Goal: Task Accomplishment & Management: Use online tool/utility

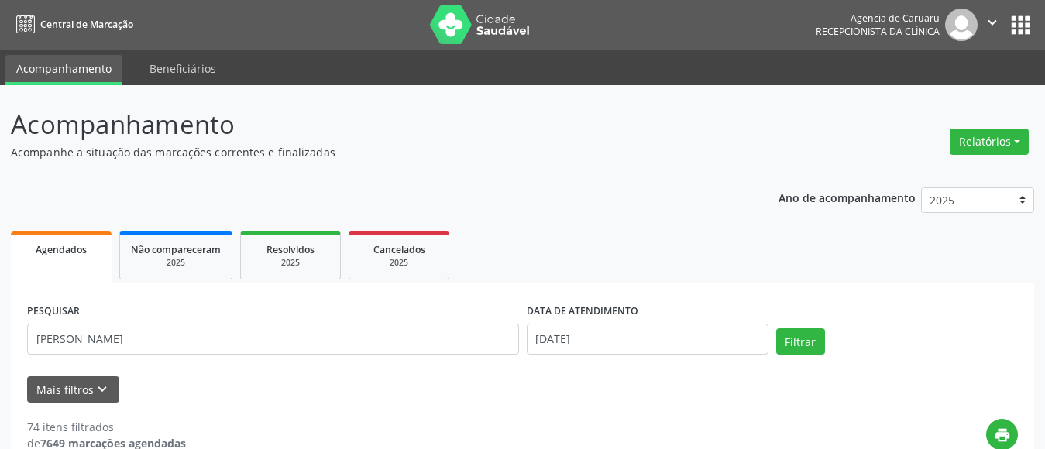
type input "[PERSON_NAME]"
click at [582, 343] on input "[DATE]" at bounding box center [648, 339] width 242 height 31
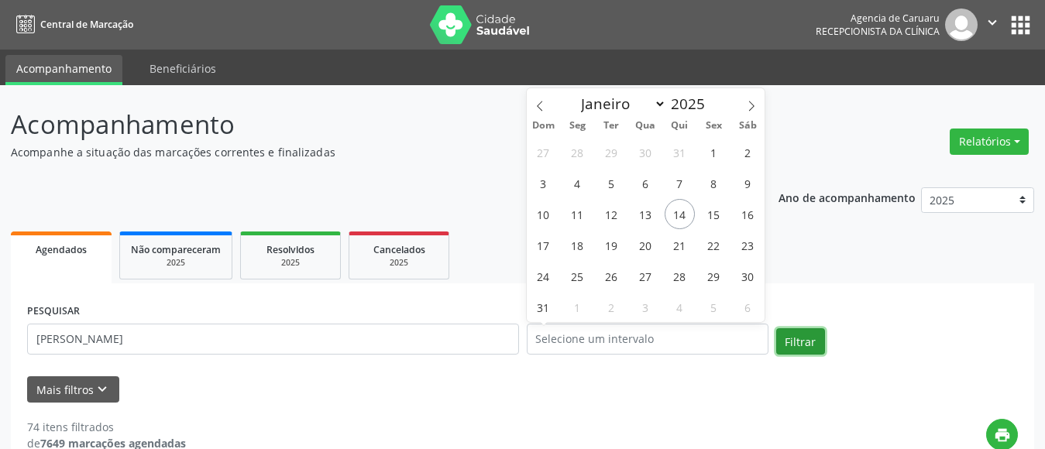
click at [791, 348] on button "Filtrar" at bounding box center [800, 341] width 49 height 26
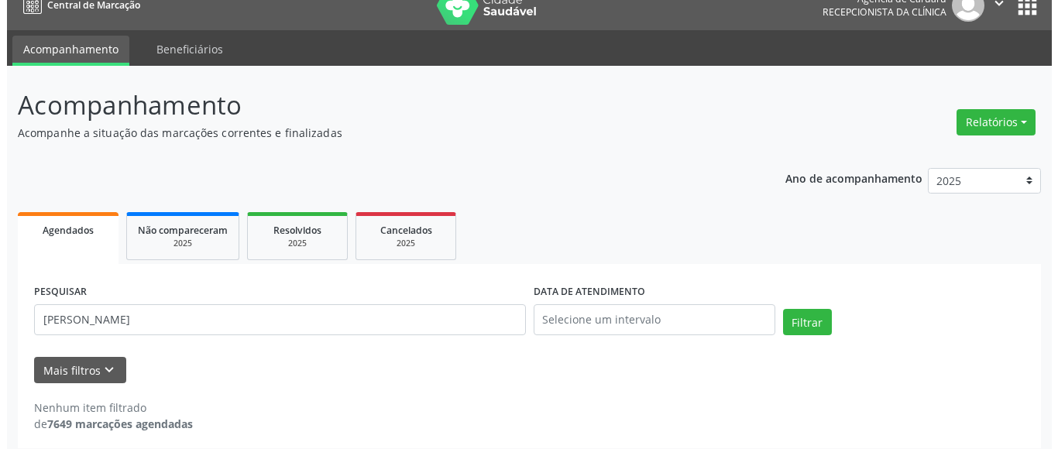
scroll to position [29, 0]
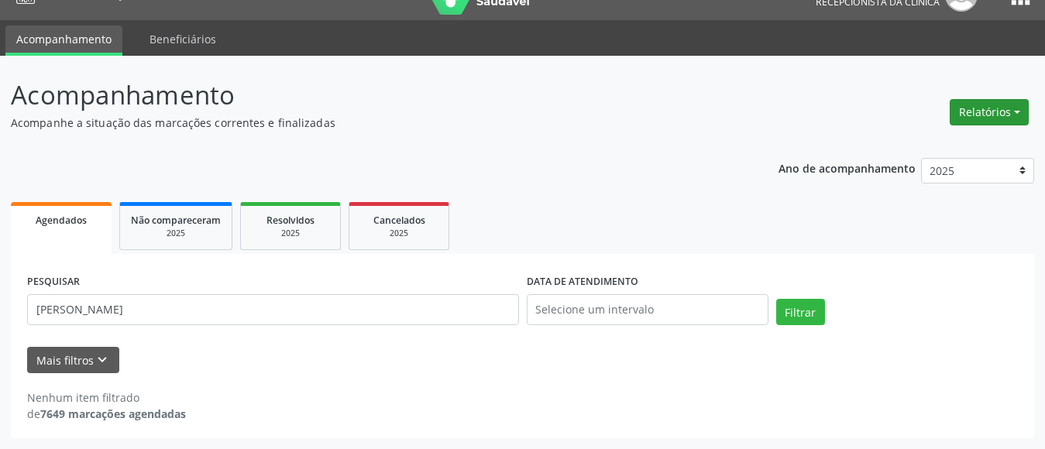
click at [993, 110] on button "Relatórios" at bounding box center [988, 112] width 79 height 26
click at [931, 142] on link "Agendamentos" at bounding box center [946, 146] width 166 height 22
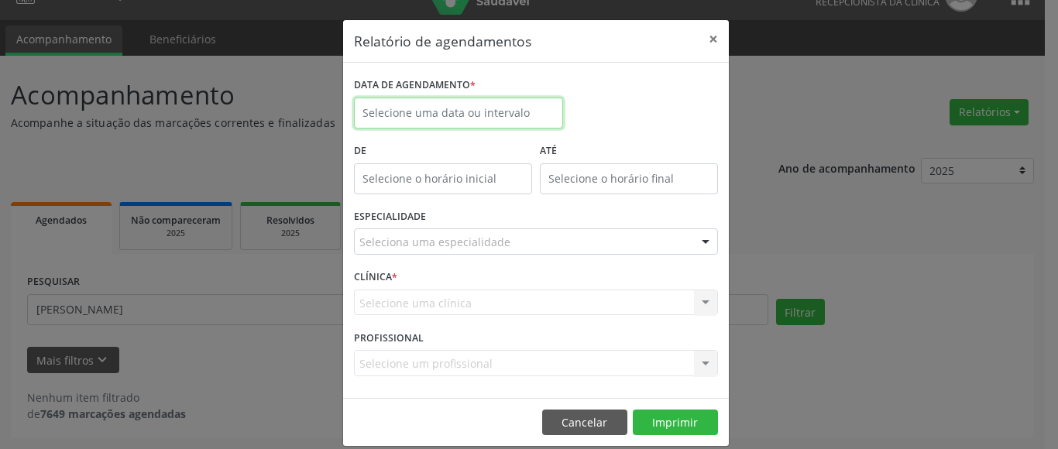
click at [496, 115] on input "text" at bounding box center [458, 113] width 209 height 31
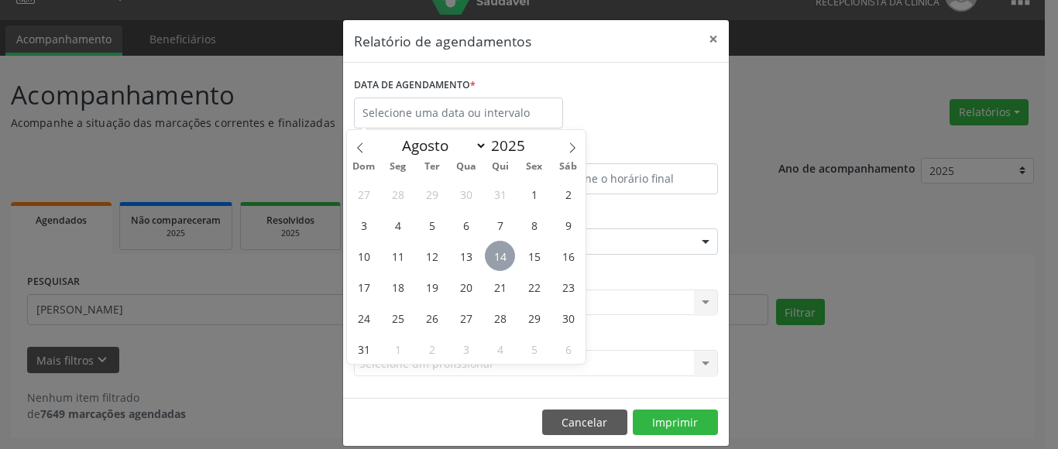
click at [503, 255] on span "14" at bounding box center [500, 256] width 30 height 30
type input "[DATE]"
click at [503, 255] on span "14" at bounding box center [500, 256] width 30 height 30
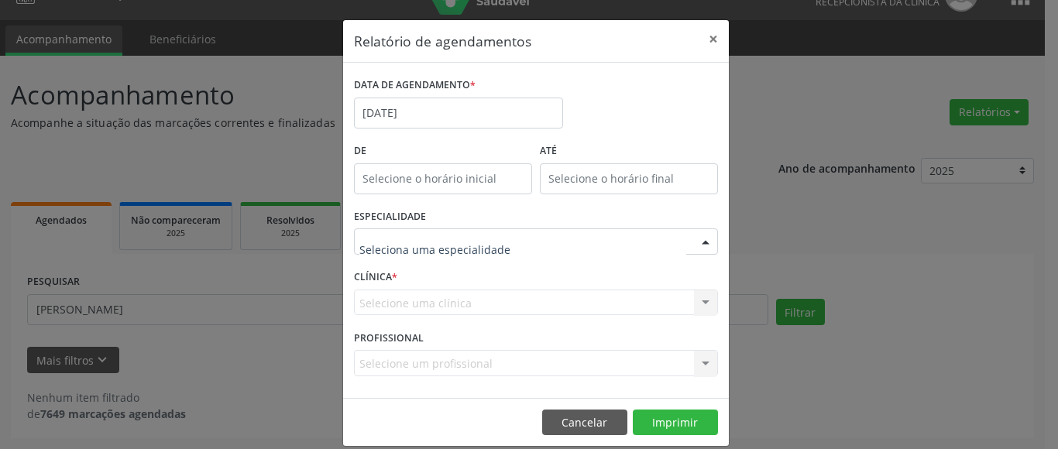
click at [702, 241] on div at bounding box center [705, 242] width 23 height 26
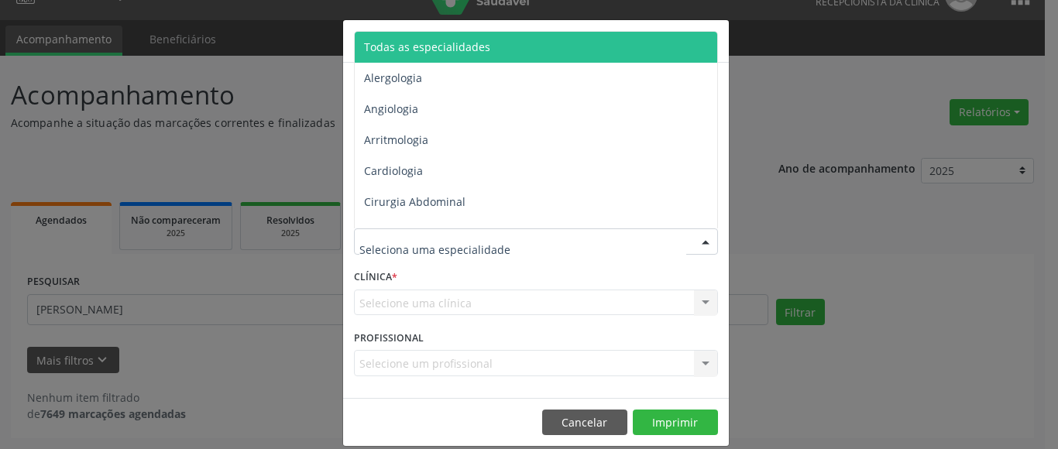
click at [471, 43] on span "Todas as especialidades" at bounding box center [427, 46] width 126 height 15
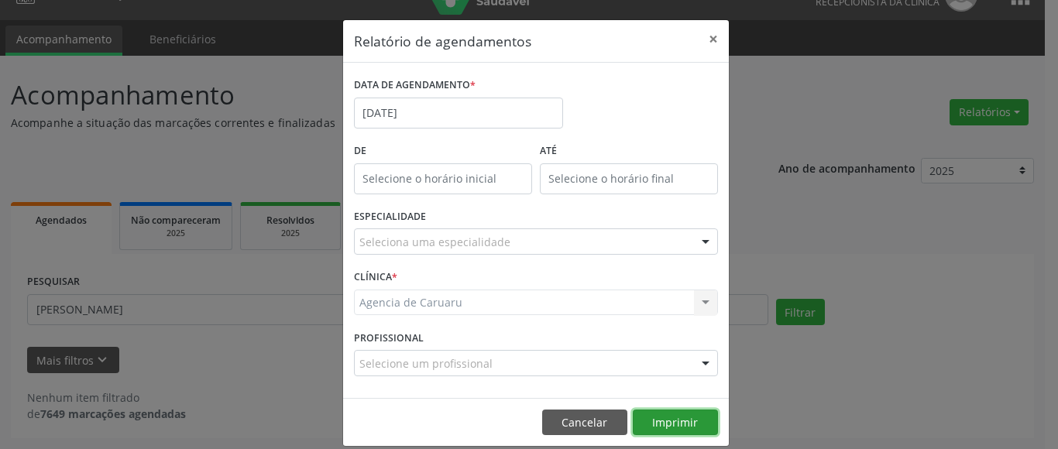
click at [677, 425] on button "Imprimir" at bounding box center [675, 423] width 85 height 26
